Goal: Book appointment/travel/reservation

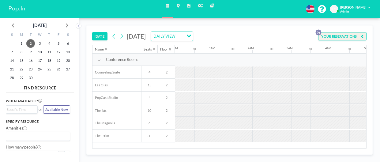
scroll to position [0, 294]
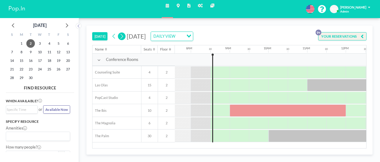
click at [122, 37] on icon at bounding box center [122, 36] width 5 height 7
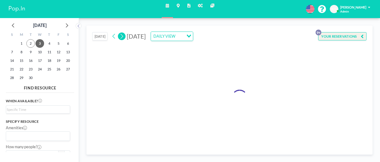
click at [122, 37] on icon at bounding box center [122, 36] width 5 height 7
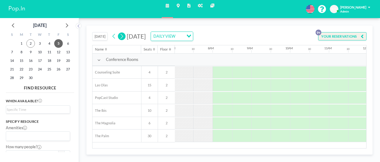
scroll to position [0, 276]
click at [122, 37] on icon at bounding box center [122, 36] width 5 height 7
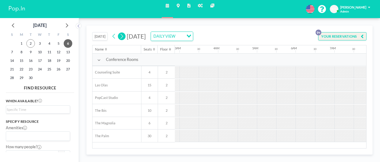
scroll to position [0, 269]
click at [122, 37] on icon at bounding box center [122, 36] width 5 height 7
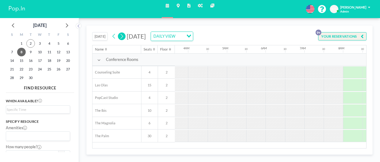
scroll to position [0, 274]
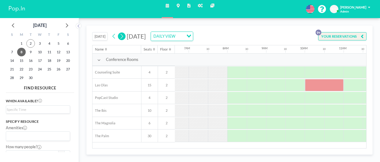
click at [122, 37] on icon at bounding box center [122, 36] width 5 height 7
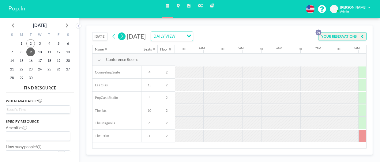
scroll to position [0, 273]
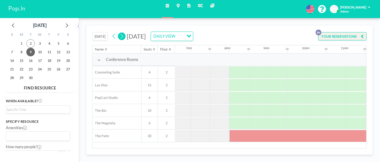
click at [122, 37] on icon at bounding box center [122, 36] width 5 height 7
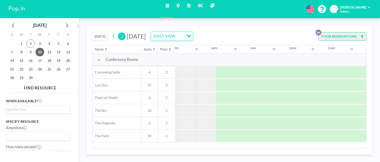
scroll to position [0, 276]
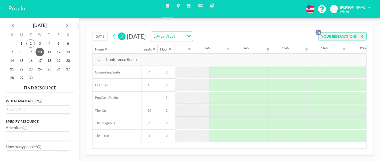
click at [122, 37] on icon at bounding box center [122, 36] width 5 height 7
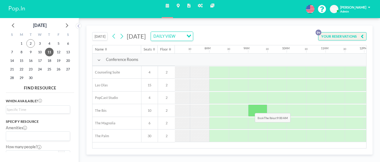
click at [250, 108] on div at bounding box center [257, 111] width 19 height 12
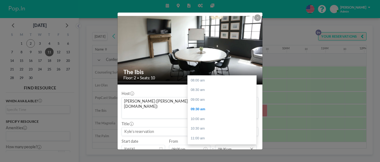
scroll to position [29, 0]
click at [231, 145] on input "09:30 am" at bounding box center [236, 149] width 41 height 8
click at [222, 145] on input "09:30 am" at bounding box center [236, 149] width 41 height 8
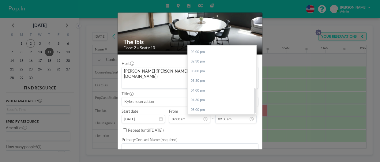
scroll to position [30, 0]
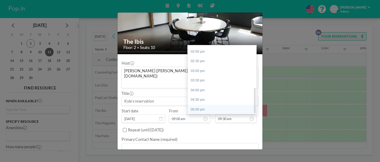
click at [197, 105] on div "05:00 pm" at bounding box center [222, 110] width 69 height 10
type input "05:00 pm"
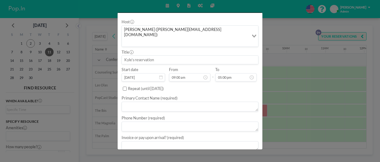
scroll to position [70, 0]
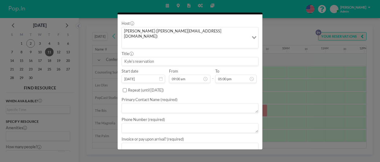
click at [144, 103] on textarea at bounding box center [190, 108] width 137 height 10
paste textarea "[PERSON_NAME] & SDC"
type textarea "[PERSON_NAME] & SDC"
click at [80, 136] on div "The Ibis Floor: 2 • Seats: 10 Host [PERSON_NAME] ([PERSON_NAME][EMAIL_ADDRESS][…" at bounding box center [190, 81] width 380 height 162
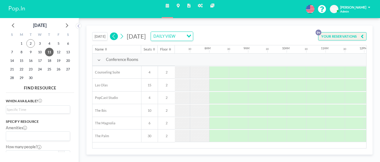
click at [115, 35] on icon at bounding box center [114, 36] width 5 height 7
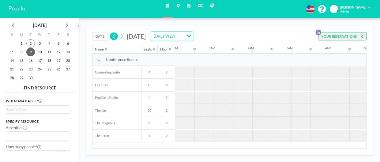
click at [115, 35] on icon at bounding box center [114, 36] width 5 height 7
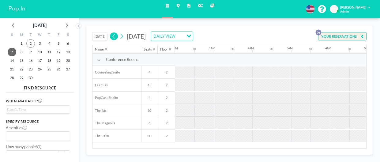
scroll to position [0, 36]
click at [115, 35] on icon at bounding box center [114, 36] width 5 height 7
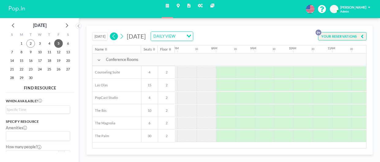
scroll to position [0, 276]
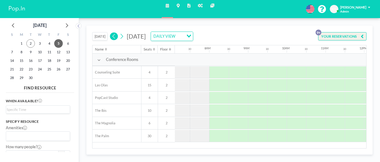
click at [115, 35] on icon at bounding box center [114, 36] width 5 height 7
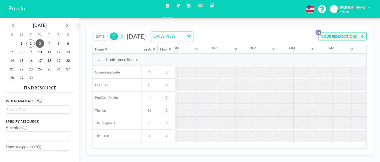
click at [115, 35] on icon at bounding box center [114, 36] width 5 height 7
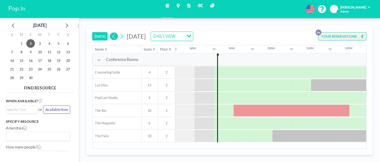
scroll to position [0, 294]
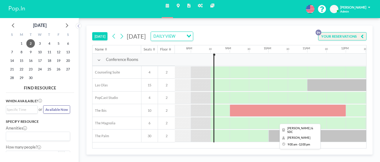
click at [292, 111] on div at bounding box center [288, 111] width 117 height 12
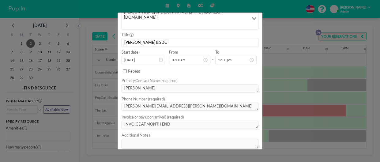
scroll to position [90, 0]
click at [273, 24] on div "The Ibis Floor: 2 • Seats: 10 Host [PERSON_NAME] ([PERSON_NAME][EMAIL_ADDRESS][…" at bounding box center [190, 81] width 380 height 162
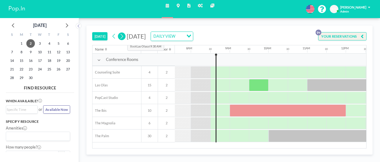
click at [123, 36] on icon at bounding box center [122, 36] width 5 height 7
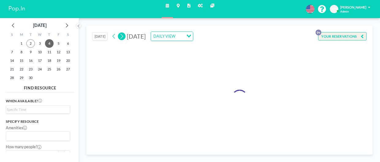
click at [123, 36] on icon at bounding box center [122, 36] width 5 height 7
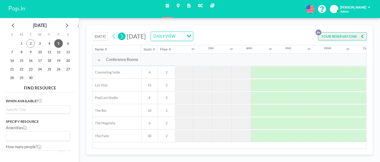
scroll to position [0, 276]
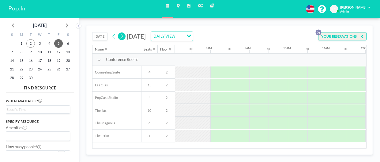
click at [123, 36] on icon at bounding box center [122, 36] width 5 height 7
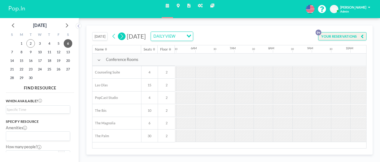
click at [123, 36] on icon at bounding box center [122, 36] width 5 height 7
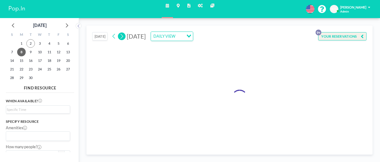
click at [123, 36] on icon at bounding box center [122, 36] width 5 height 7
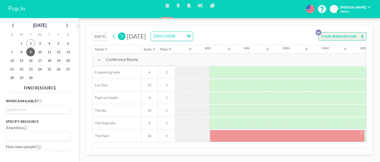
click at [123, 36] on icon at bounding box center [122, 36] width 5 height 7
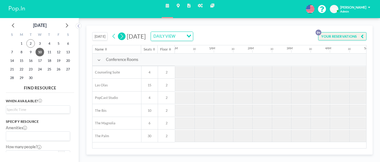
scroll to position [0, 97]
click at [123, 36] on icon at bounding box center [122, 36] width 5 height 7
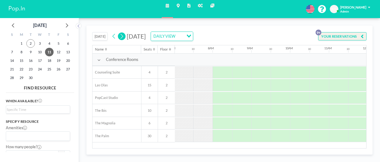
scroll to position [0, 276]
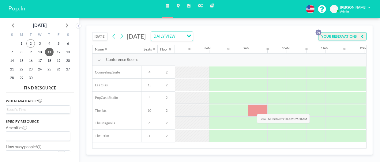
click at [253, 109] on div at bounding box center [257, 111] width 19 height 12
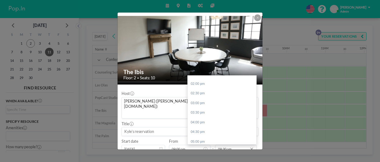
scroll to position [114, 0]
click at [196, 135] on div "05:00 pm" at bounding box center [222, 140] width 69 height 10
type input "05:00 pm"
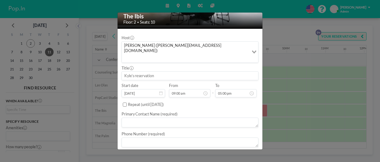
scroll to position [56, 0]
click at [149, 137] on textarea at bounding box center [190, 142] width 137 height 10
paste textarea "[PERSON_NAME][EMAIL_ADDRESS][PERSON_NAME][DOMAIN_NAME]"
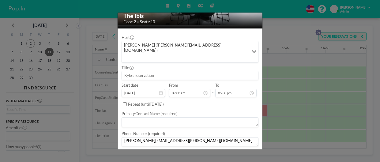
type textarea "[PERSON_NAME][EMAIL_ADDRESS][PERSON_NAME][DOMAIN_NAME]"
click at [137, 117] on textarea at bounding box center [190, 122] width 137 height 10
click at [149, 117] on textarea "[PERSON_NAME] & SDC" at bounding box center [190, 121] width 137 height 8
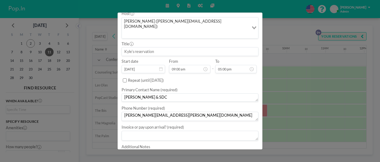
scroll to position [82, 0]
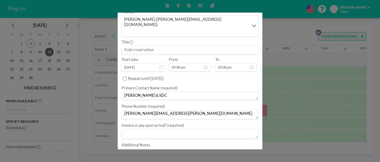
type textarea "[PERSON_NAME] & SDC"
click at [140, 129] on textarea at bounding box center [190, 134] width 137 height 10
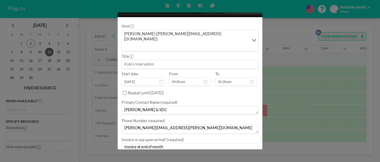
scroll to position [93, 0]
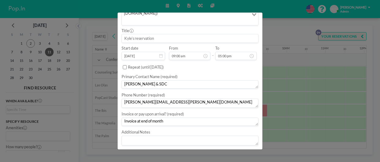
type textarea "Invoice at end of month"
click at [246, 151] on button "BOOK NOW" at bounding box center [246, 155] width 25 height 9
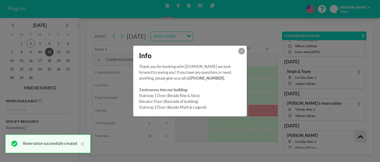
scroll to position [194, 0]
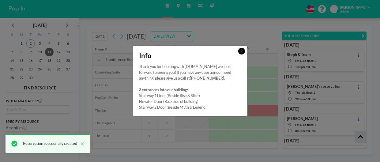
click at [242, 48] on button at bounding box center [242, 51] width 7 height 7
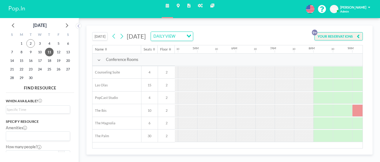
scroll to position [0, 276]
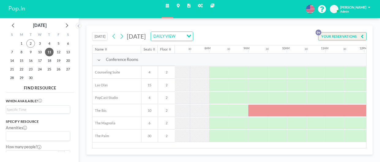
click at [96, 38] on button "[DATE]" at bounding box center [99, 36] width 15 height 9
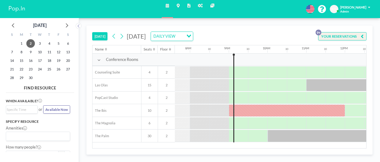
scroll to position [0, 313]
